Goal: Contribute content

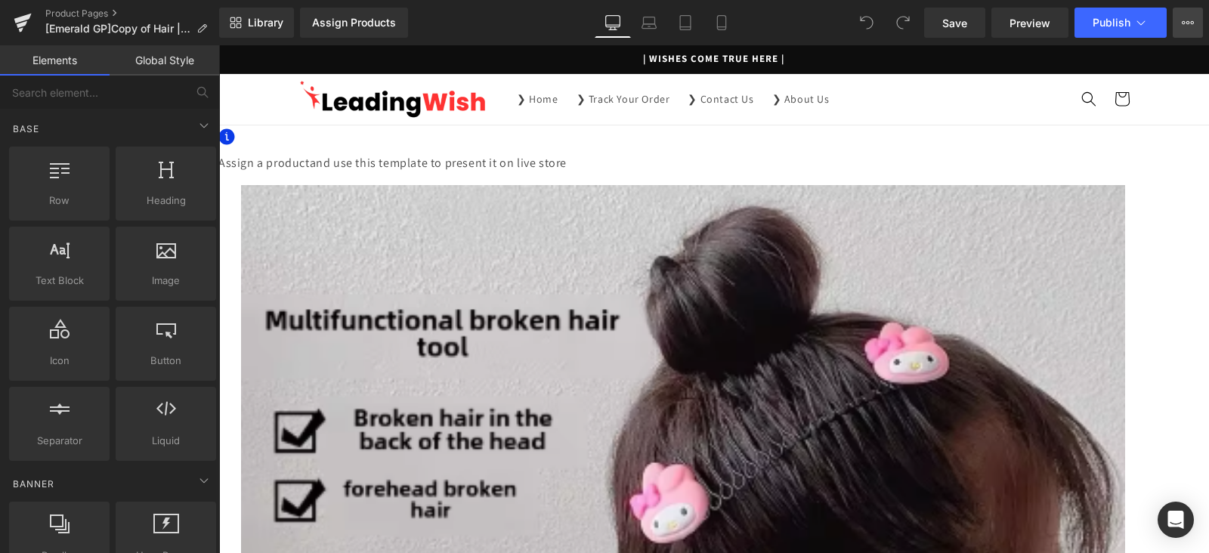
click at [1193, 15] on button "Upgrade Plan View Live Page View with current Template Save Template to Library…" at bounding box center [1188, 23] width 30 height 30
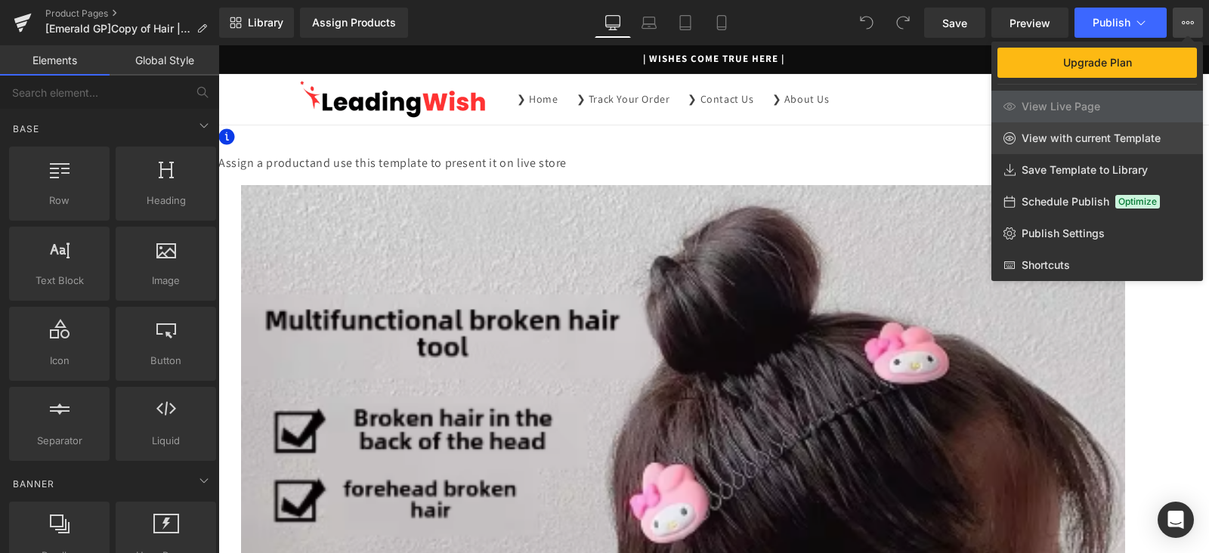
click at [1107, 141] on span "View with current Template" at bounding box center [1091, 138] width 139 height 14
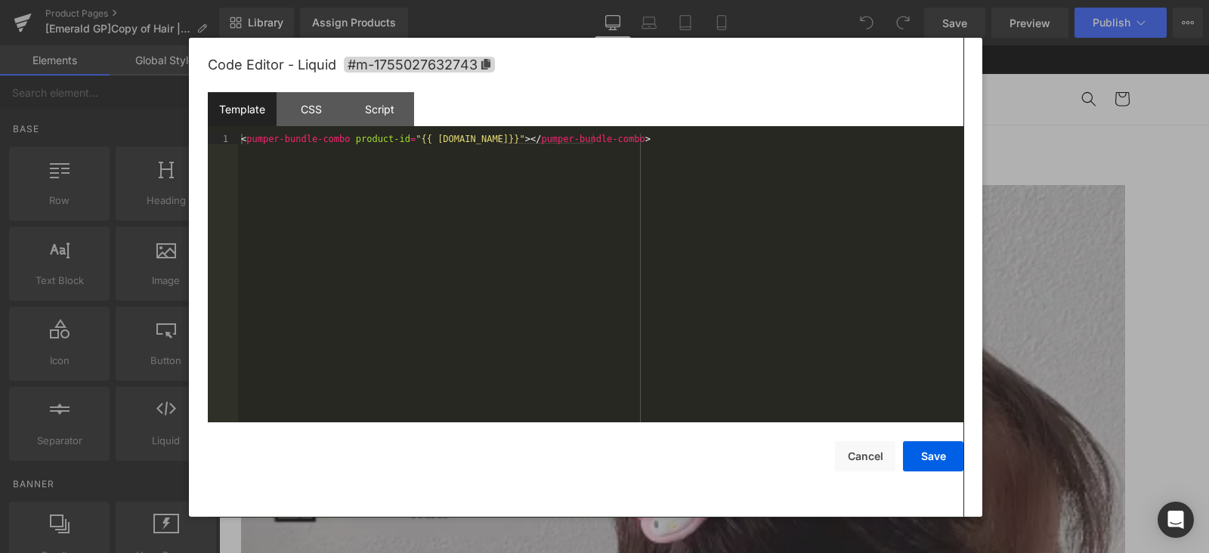
drag, startPoint x: 840, startPoint y: 352, endPoint x: 853, endPoint y: 133, distance: 219.5
click at [840, 0] on div "You are previewing how the will restyle your page. You can not edit Elements in…" at bounding box center [604, 0] width 1209 height 0
drag, startPoint x: 341, startPoint y: 141, endPoint x: 246, endPoint y: 141, distance: 95.2
click at [246, 141] on div "< pumper-bundle-combo product-id = "{{ [DOMAIN_NAME]}}" > </ pumper-bundle-comb…" at bounding box center [601, 289] width 726 height 311
click at [871, 453] on button "Cancel" at bounding box center [865, 456] width 60 height 30
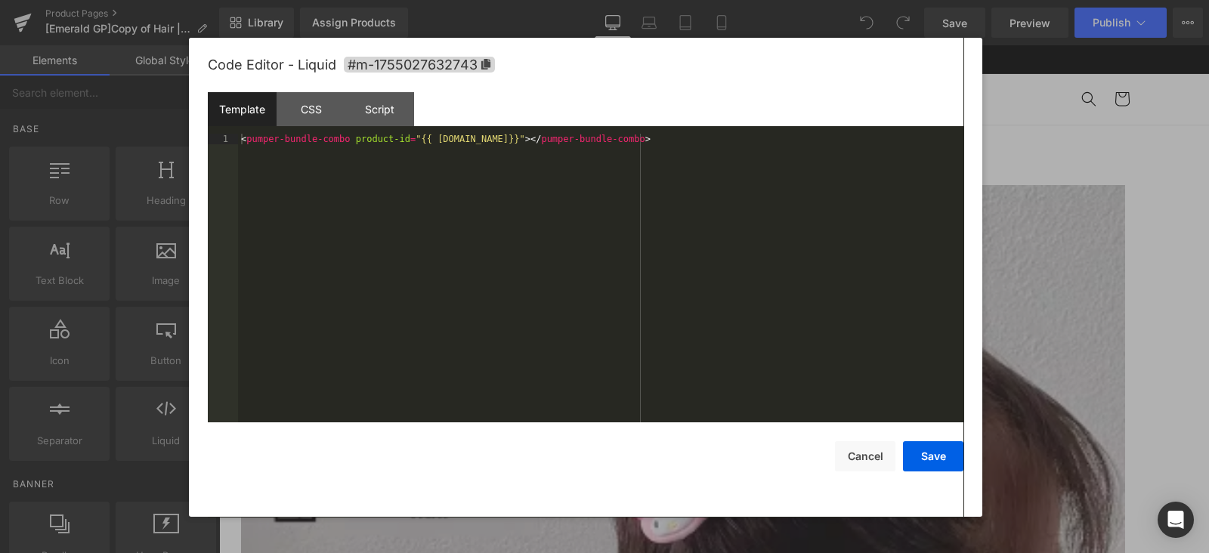
click at [836, 0] on div "You are previewing how the will restyle your page. You can not edit Elements in…" at bounding box center [604, 0] width 1209 height 0
click at [488, 63] on icon at bounding box center [485, 64] width 9 height 11
click at [856, 461] on button "Cancel" at bounding box center [865, 456] width 60 height 30
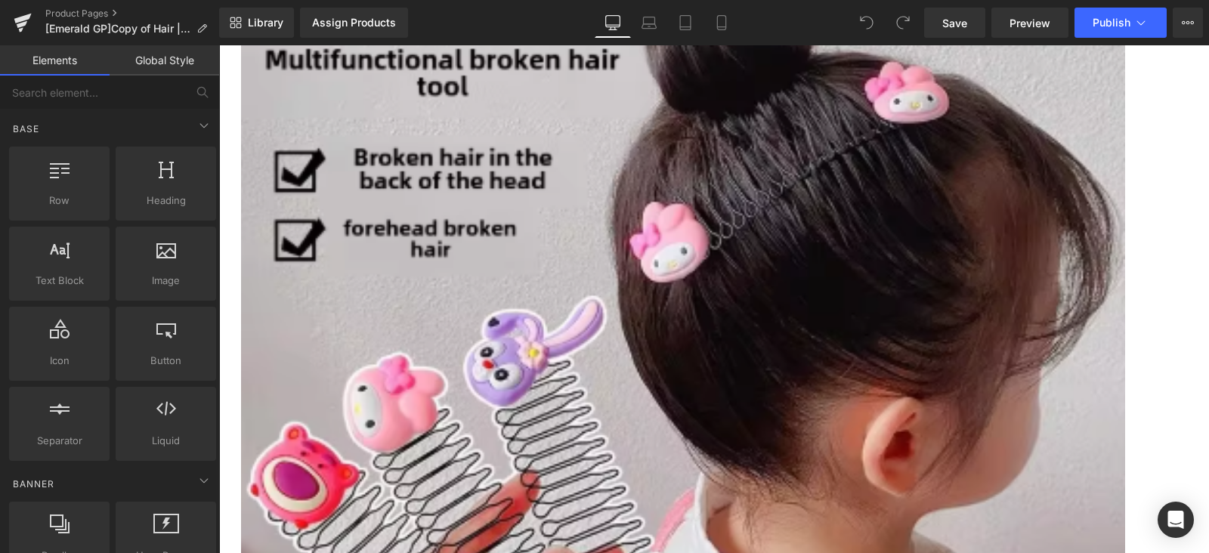
scroll to position [283, 0]
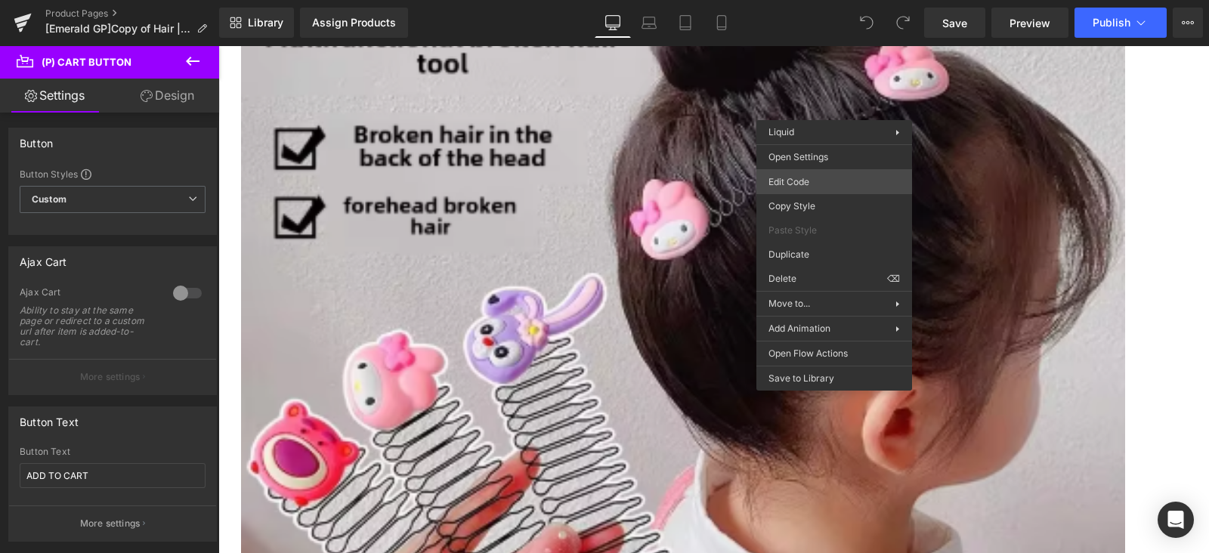
click at [821, 0] on div "You are previewing how the will restyle your page. You can not edit Elements in…" at bounding box center [604, 0] width 1209 height 0
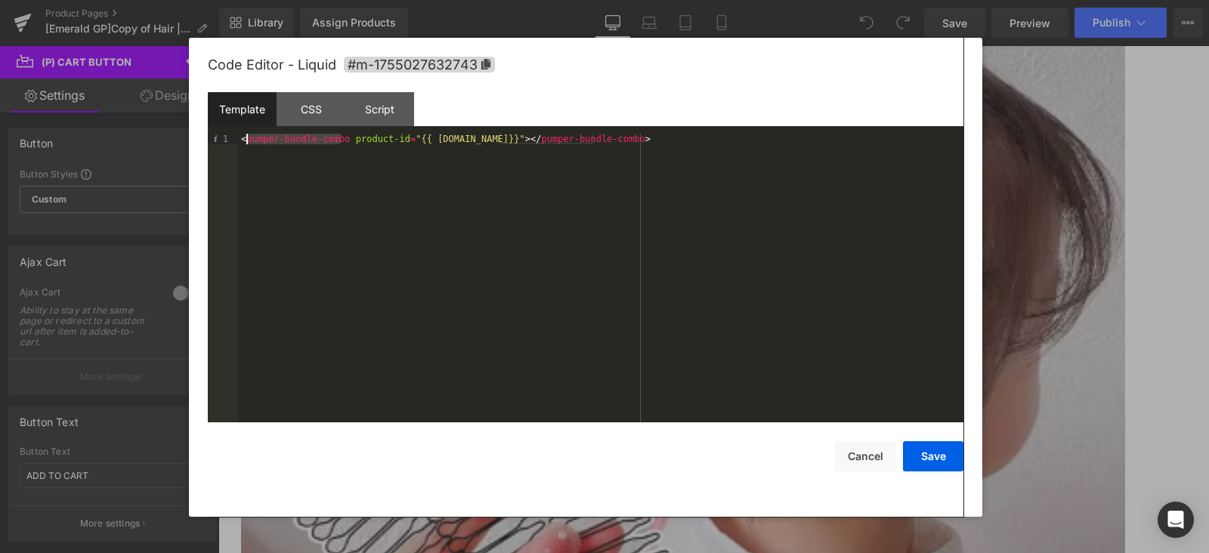
drag, startPoint x: 340, startPoint y: 141, endPoint x: 247, endPoint y: 142, distance: 93.0
click at [247, 142] on div "< pumper-bundle-combo product-id = "{{ [DOMAIN_NAME]}}" > </ pumper-bundle-comb…" at bounding box center [601, 289] width 726 height 311
click at [620, 141] on div "< pumper-bundle-combo product-id = "{{ [DOMAIN_NAME]}}" > </ pumper-bundle-comb…" at bounding box center [601, 289] width 726 height 311
paste textarea
click at [951, 451] on button "Save" at bounding box center [933, 456] width 60 height 30
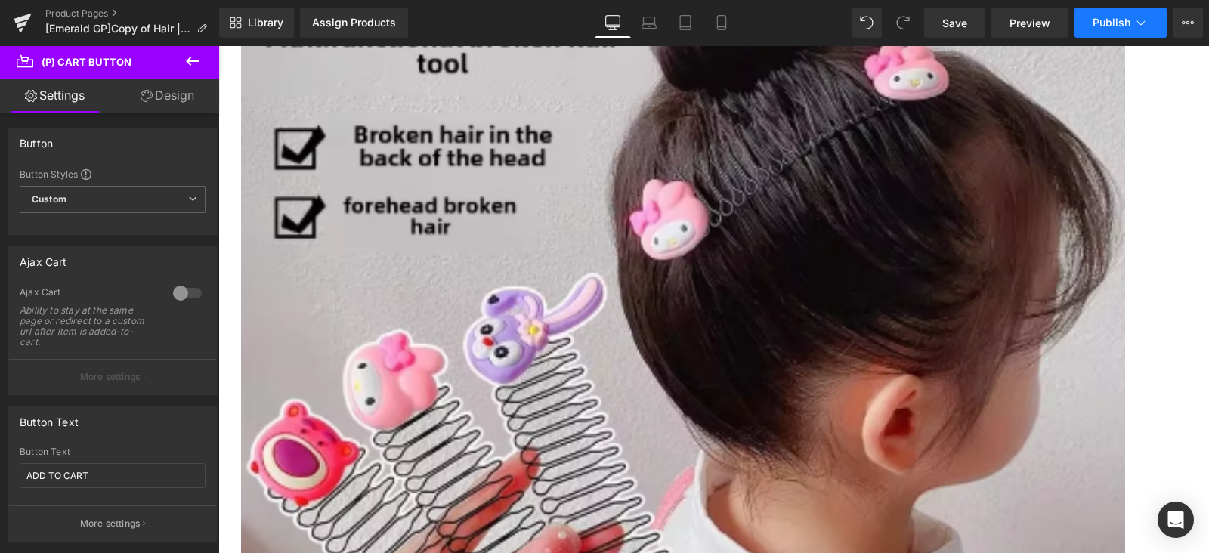
click at [1133, 20] on button "Publish" at bounding box center [1121, 23] width 92 height 30
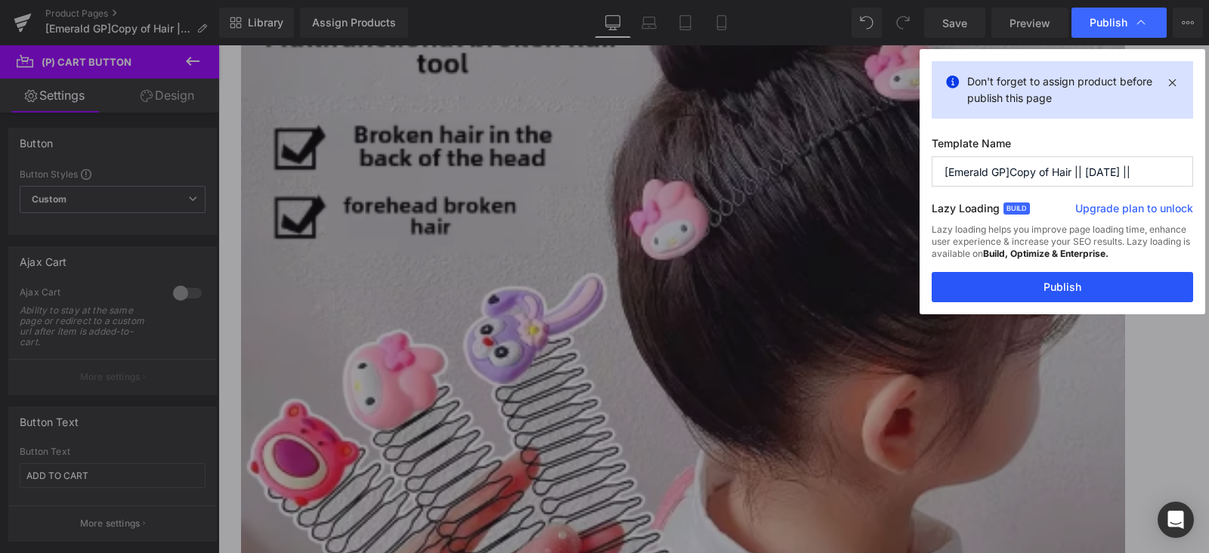
click at [1042, 293] on button "Publish" at bounding box center [1062, 287] width 261 height 30
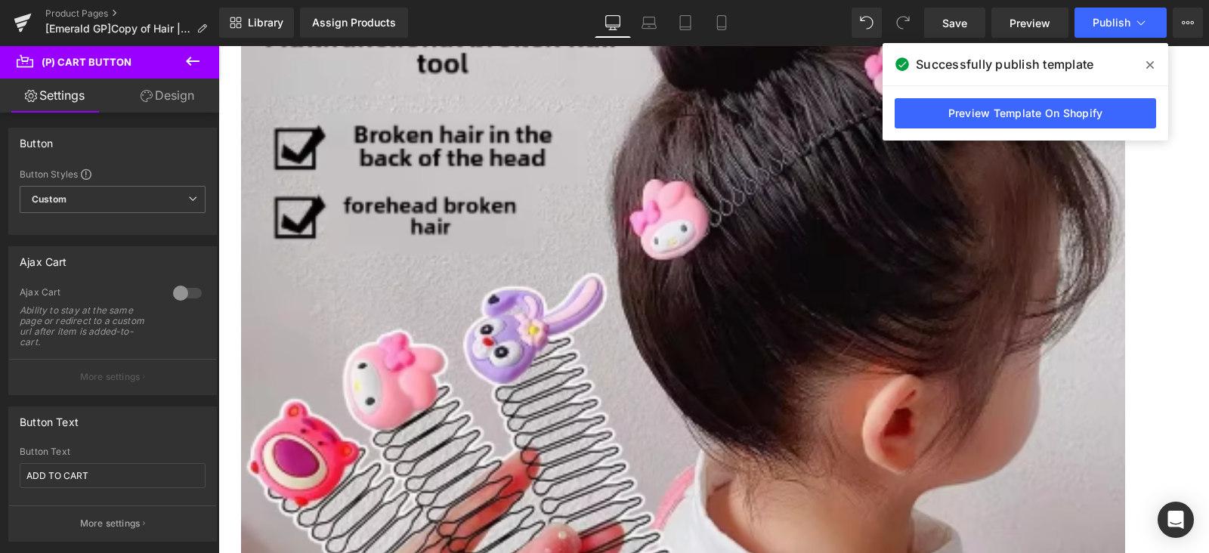
click at [1153, 64] on icon at bounding box center [1150, 65] width 8 height 12
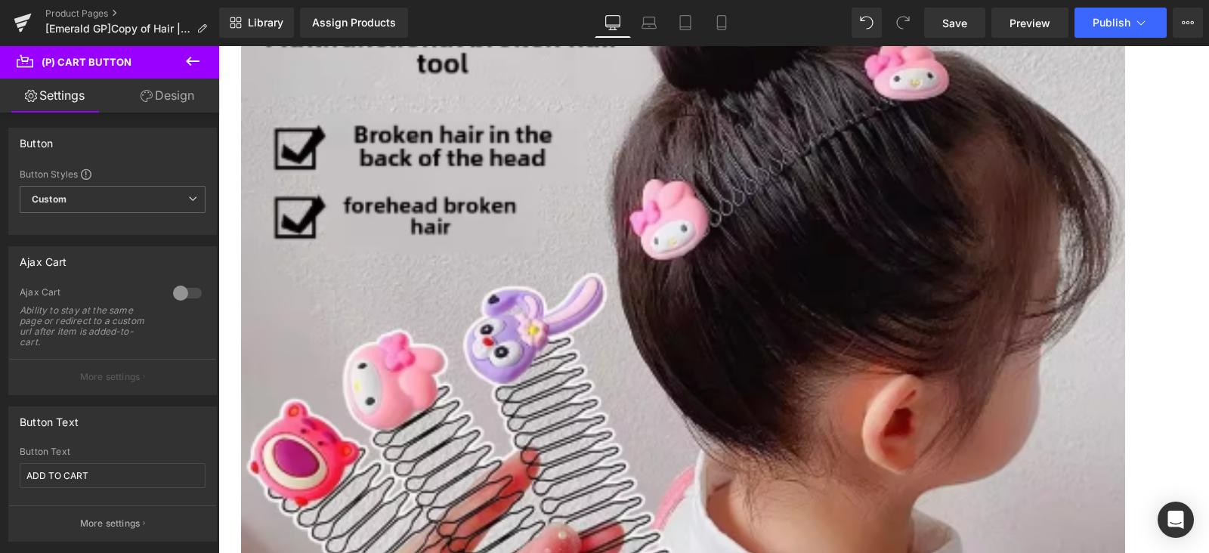
click at [218, 45] on icon at bounding box center [218, 45] width 0 height 0
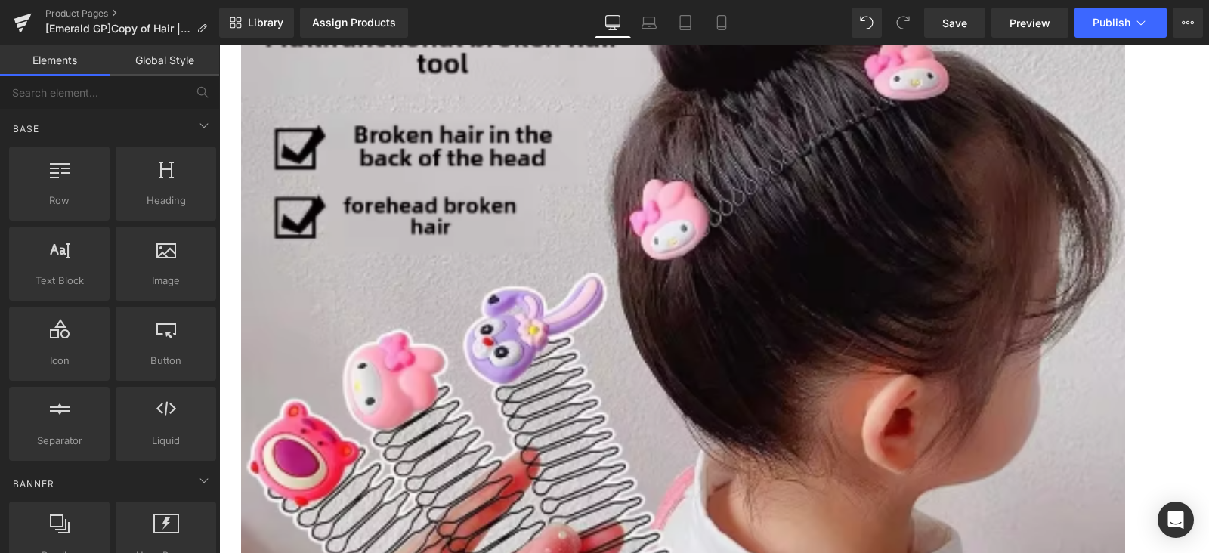
click at [218, 45] on span "Row" at bounding box center [218, 45] width 0 height 0
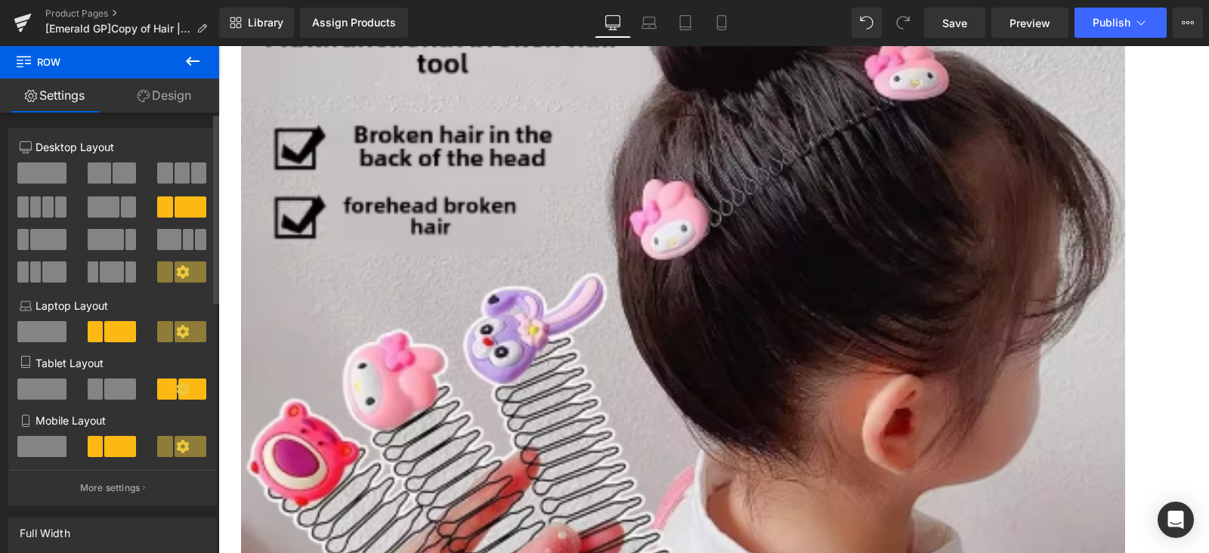
click at [57, 181] on span at bounding box center [41, 172] width 49 height 21
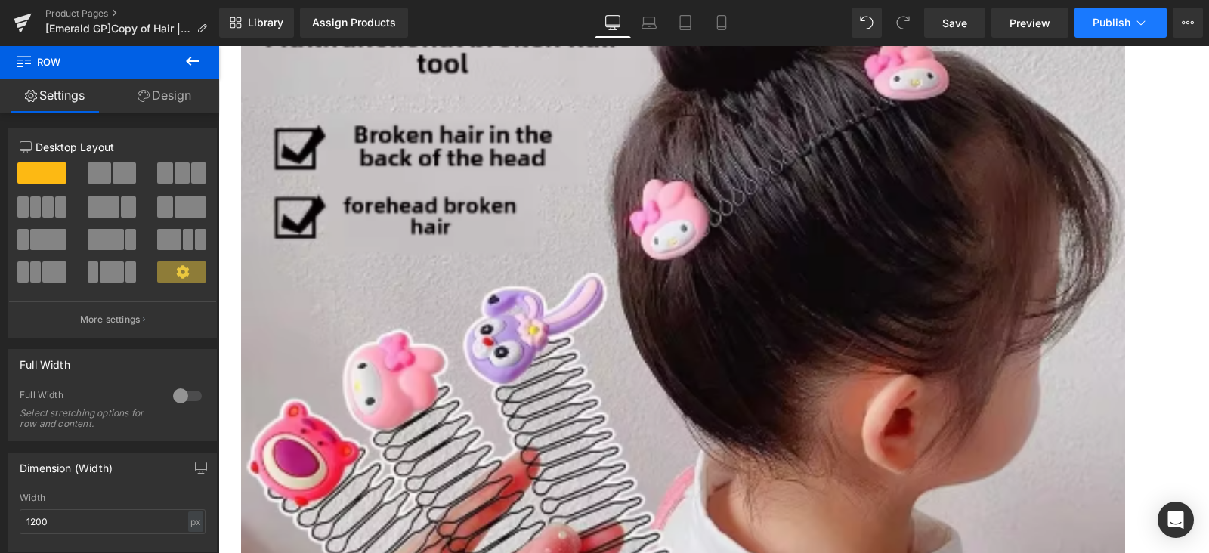
click at [1111, 23] on span "Publish" at bounding box center [1112, 23] width 38 height 12
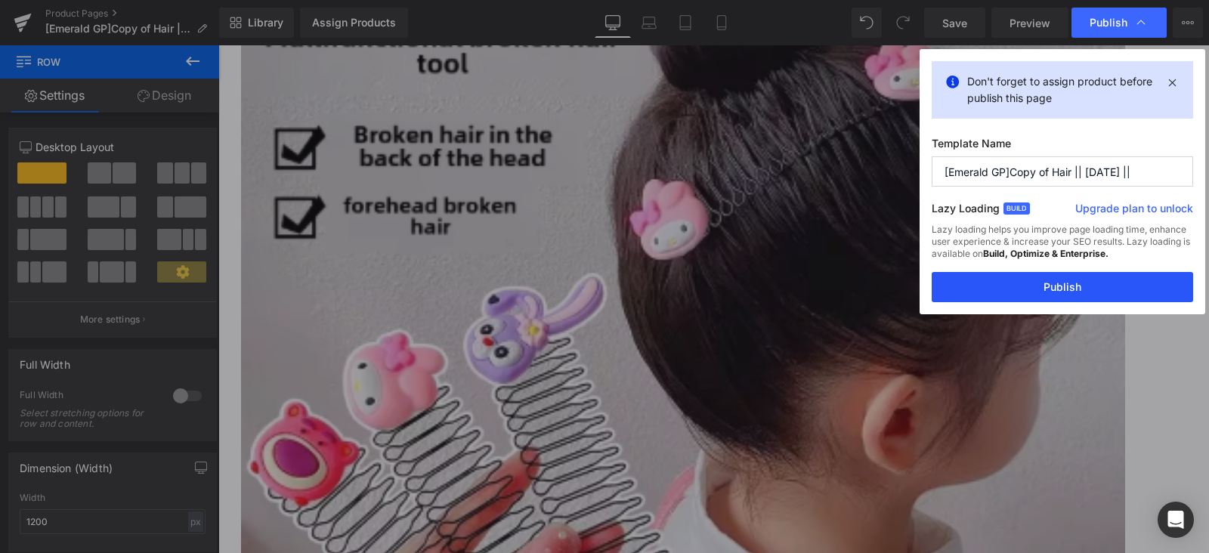
drag, startPoint x: 984, startPoint y: 274, endPoint x: 240, endPoint y: 499, distance: 777.5
click at [984, 275] on button "Publish" at bounding box center [1062, 287] width 261 height 30
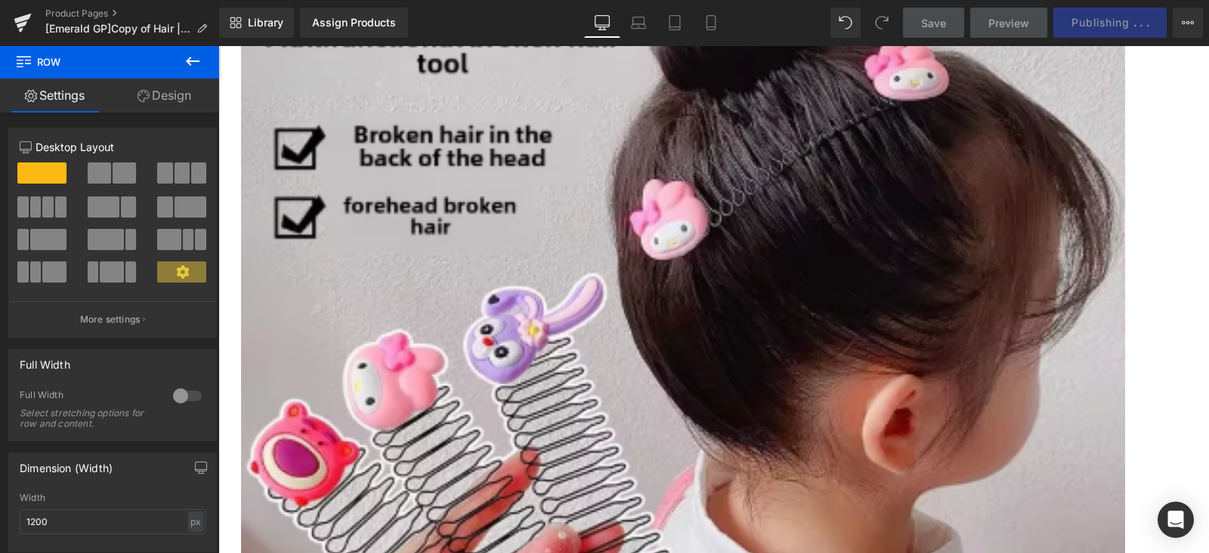
click at [218, 45] on icon at bounding box center [218, 45] width 0 height 0
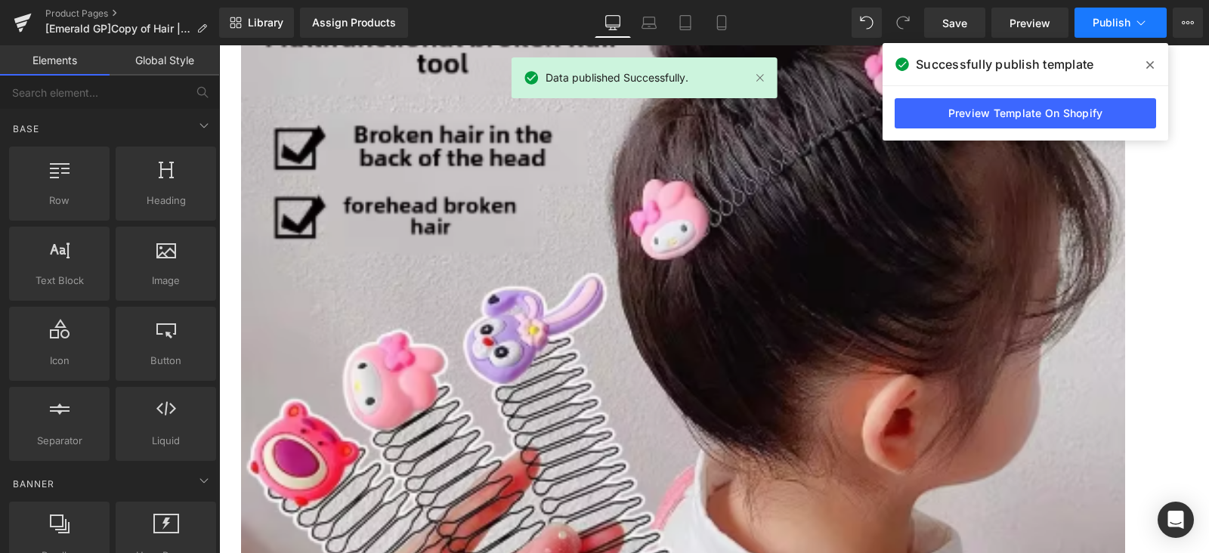
click at [1095, 23] on span "Publish" at bounding box center [1112, 23] width 38 height 12
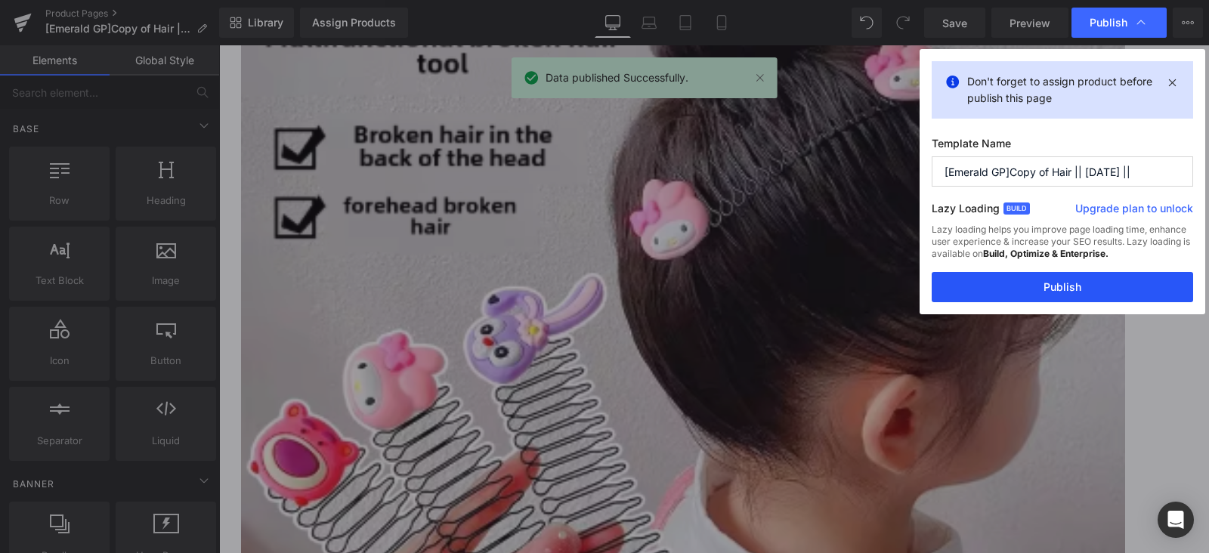
click at [977, 292] on button "Publish" at bounding box center [1062, 287] width 261 height 30
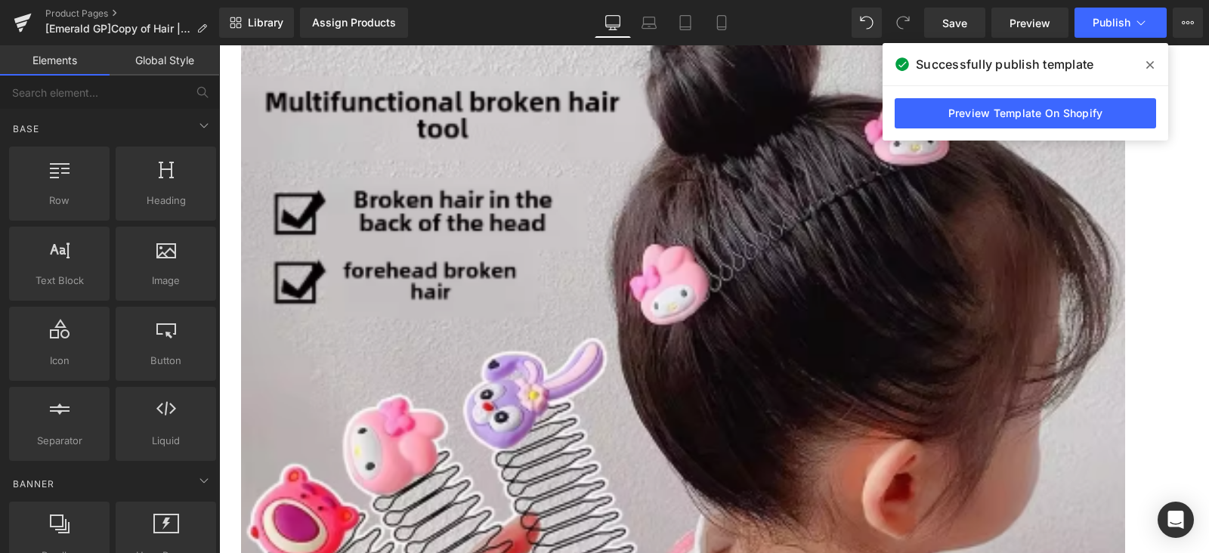
scroll to position [188, 0]
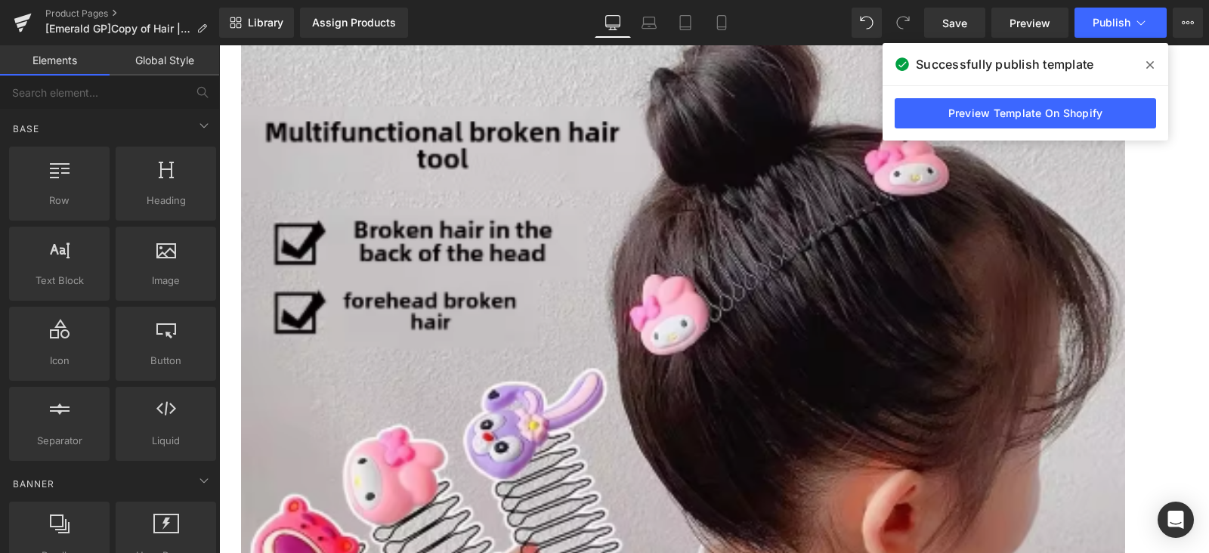
drag, startPoint x: 1149, startPoint y: 68, endPoint x: 510, endPoint y: 236, distance: 661.0
click at [1149, 68] on icon at bounding box center [1150, 65] width 8 height 12
